Goal: Answer question/provide support

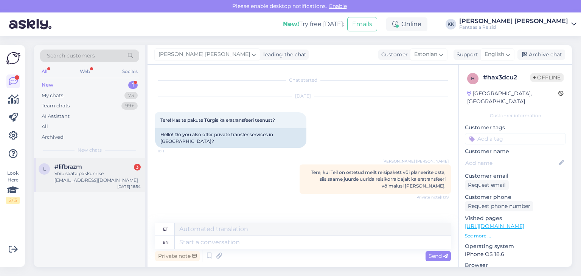
click at [90, 176] on div "Võib saata pakkumise [EMAIL_ADDRESS][DOMAIN_NAME]" at bounding box center [98, 177] width 86 height 14
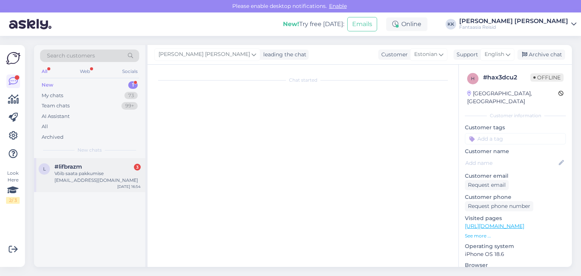
scroll to position [16, 0]
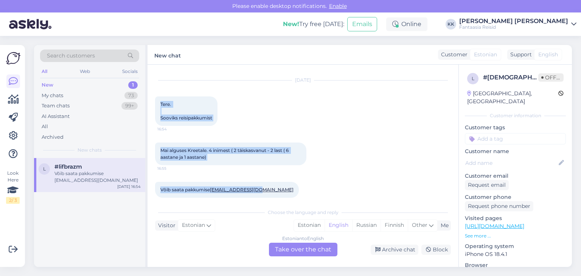
drag, startPoint x: 159, startPoint y: 102, endPoint x: 257, endPoint y: 193, distance: 133.1
click at [257, 193] on div "Chat started [DATE] Tere. Sooviks reisipakkumist 16:54 Mai alguses Kreetale. 4 …" at bounding box center [306, 135] width 303 height 126
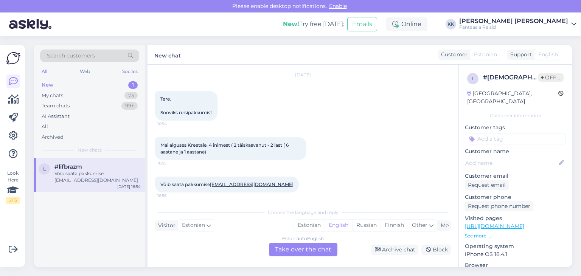
click at [291, 251] on div "Estonian to English Take over the chat" at bounding box center [303, 250] width 69 height 14
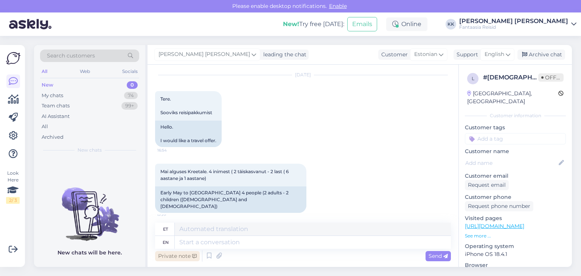
click at [173, 256] on div "Private note" at bounding box center [177, 256] width 45 height 10
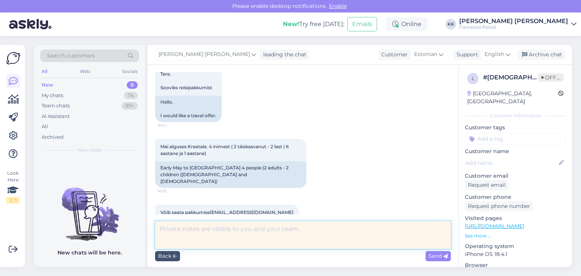
scroll to position [67, 0]
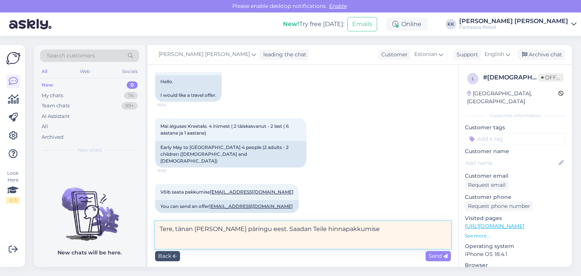
drag, startPoint x: 289, startPoint y: 229, endPoint x: 273, endPoint y: 229, distance: 15.5
click at [273, 229] on textarea "Tere, tänan [PERSON_NAME] päringu eest. Saadan Teile hinnapakkumise" at bounding box center [303, 235] width 296 height 28
click at [333, 232] on textarea "Tere, tänan [PERSON_NAME] päringu eest. Saadan hinnapakkumise" at bounding box center [303, 235] width 296 height 28
type textarea "Tere, tänan [PERSON_NAME] päringu eest. Saadan hinnapakkumise Teie e-mailile."
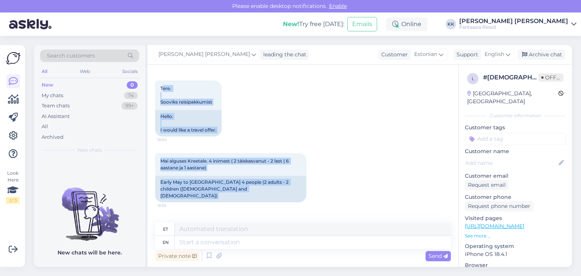
scroll to position [104, 0]
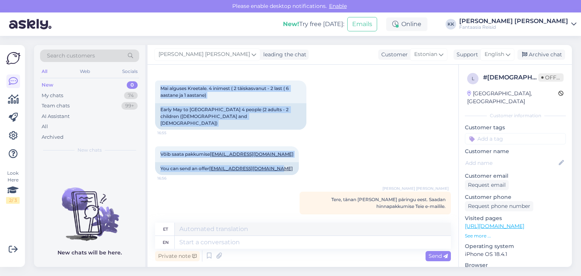
drag, startPoint x: 162, startPoint y: 120, endPoint x: 282, endPoint y: 171, distance: 130.6
click at [282, 171] on div "Chat started [DATE] Tere. Sooviks reisipakkumist 16:54 Hello. I would like a tr…" at bounding box center [306, 144] width 303 height 144
copy div "ere. Sooviks reisipakkumist 16:54 Hello. I would like a travel offer. Mai algus…"
